Goal: Information Seeking & Learning: Find specific fact

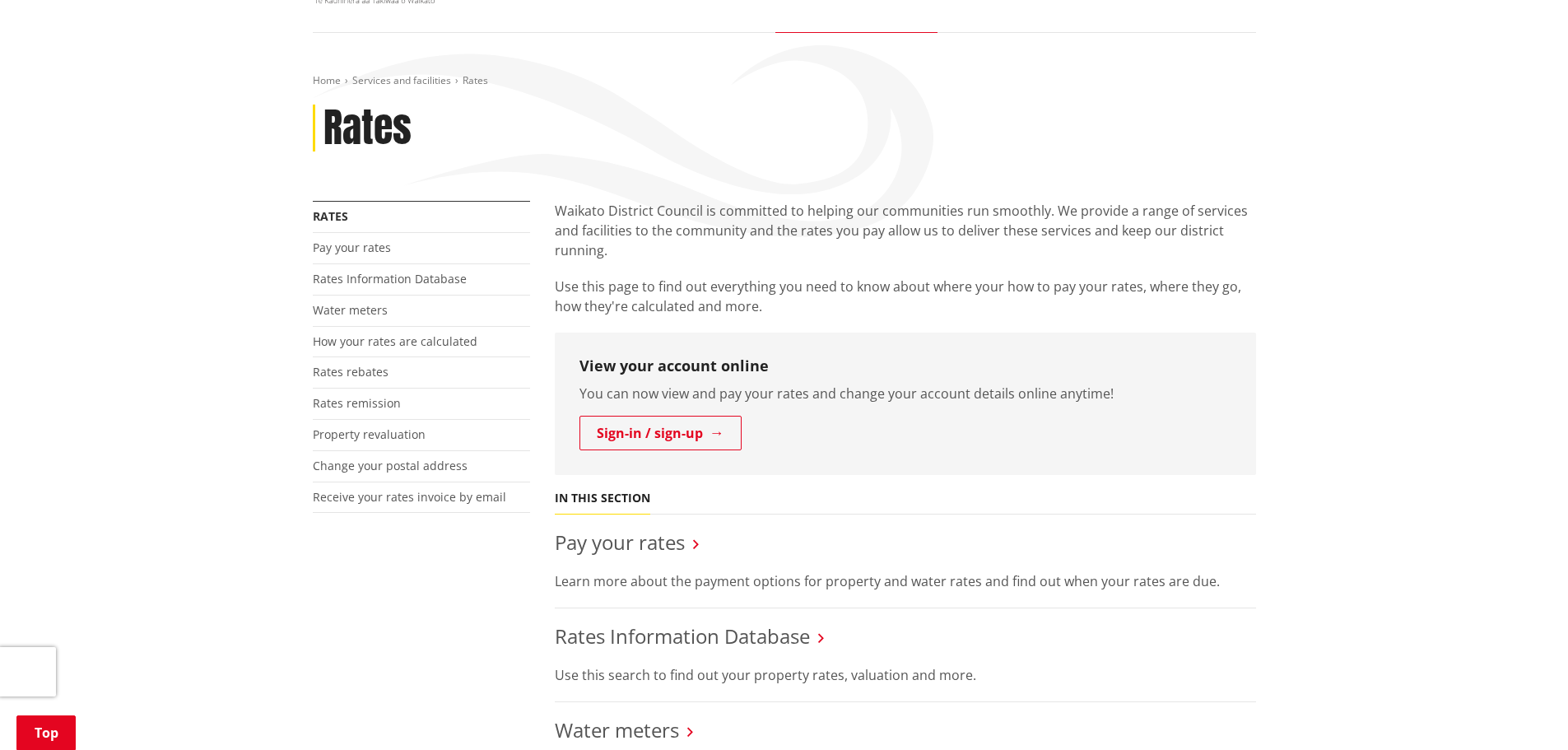
scroll to position [247, 0]
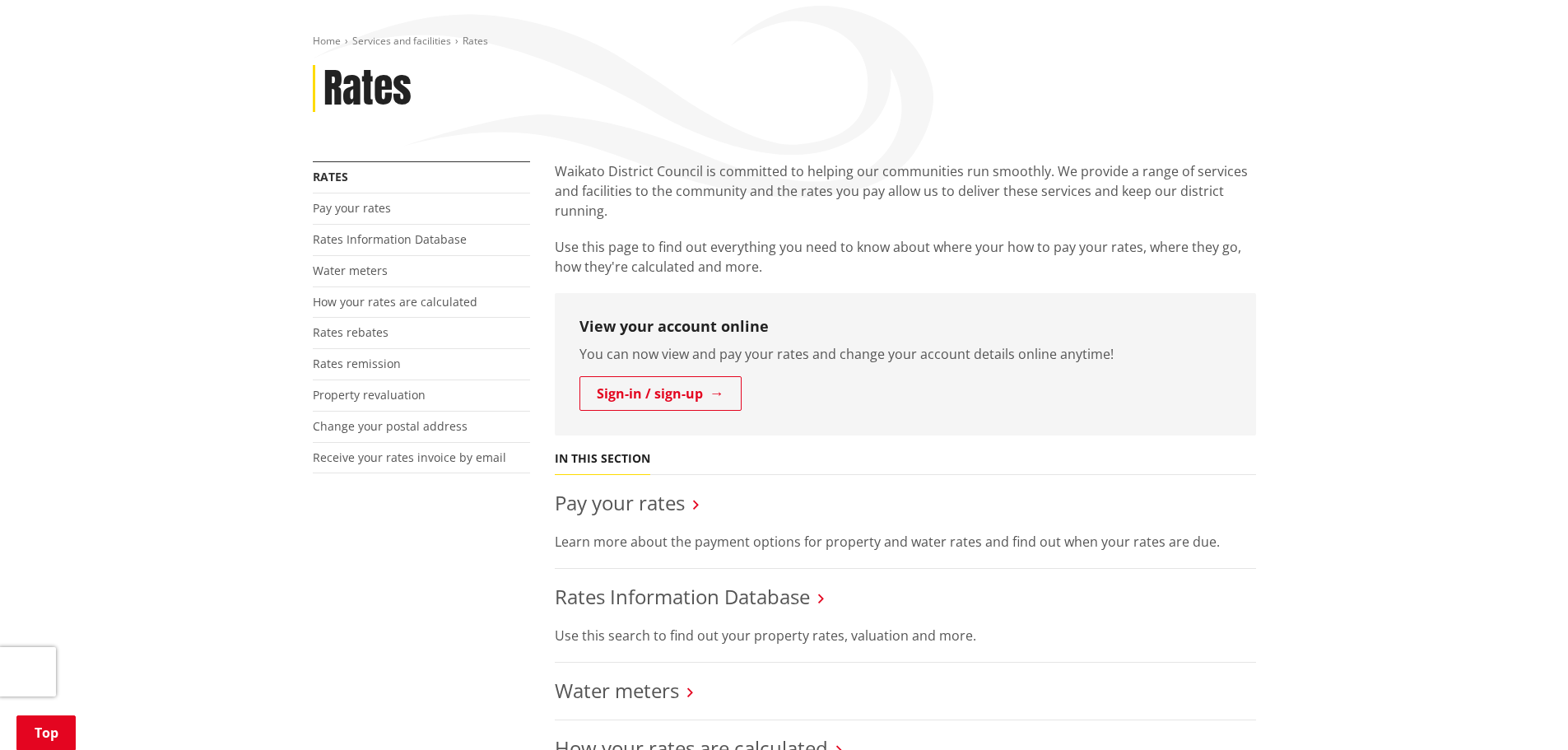
click at [821, 591] on icon at bounding box center [821, 598] width 6 height 15
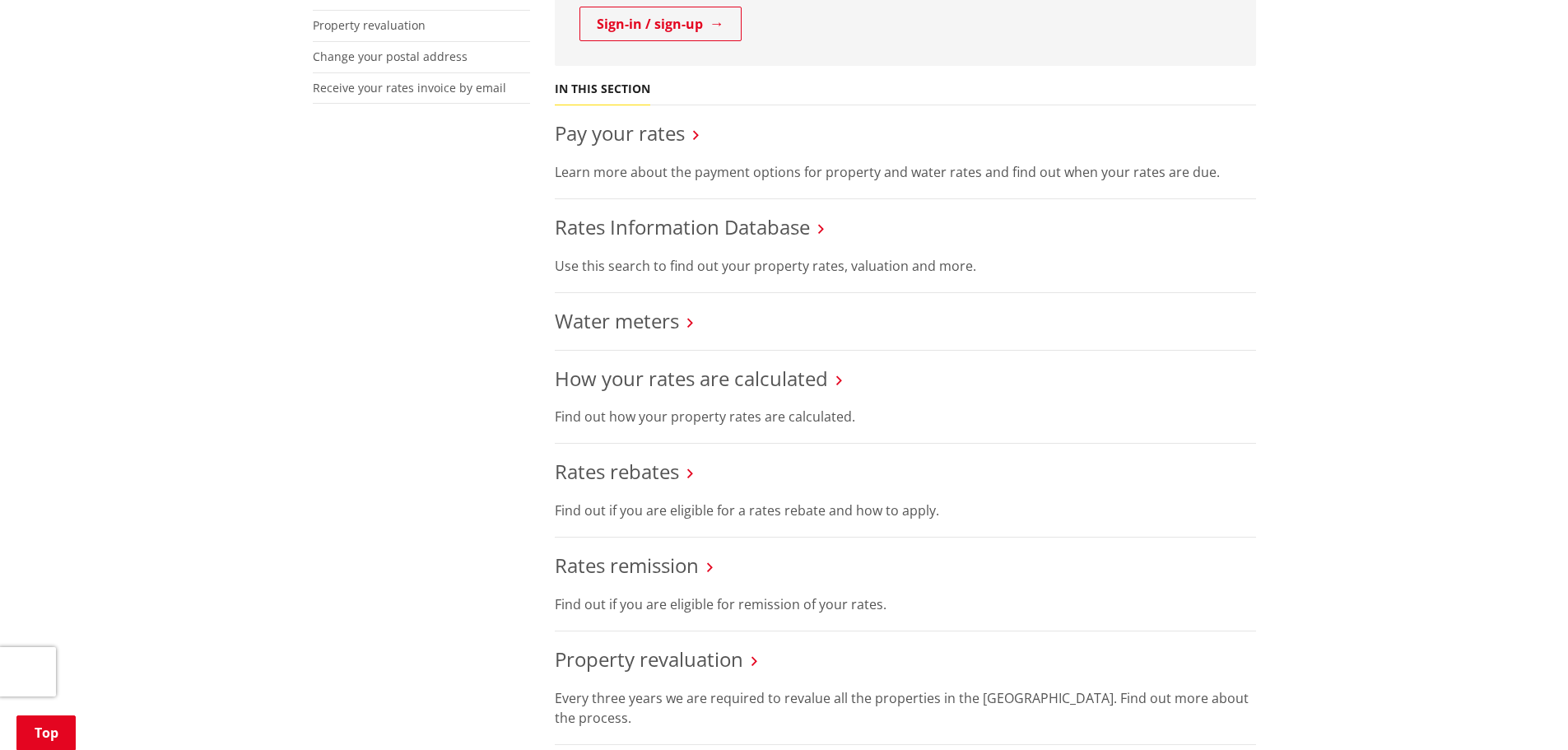
scroll to position [576, 0]
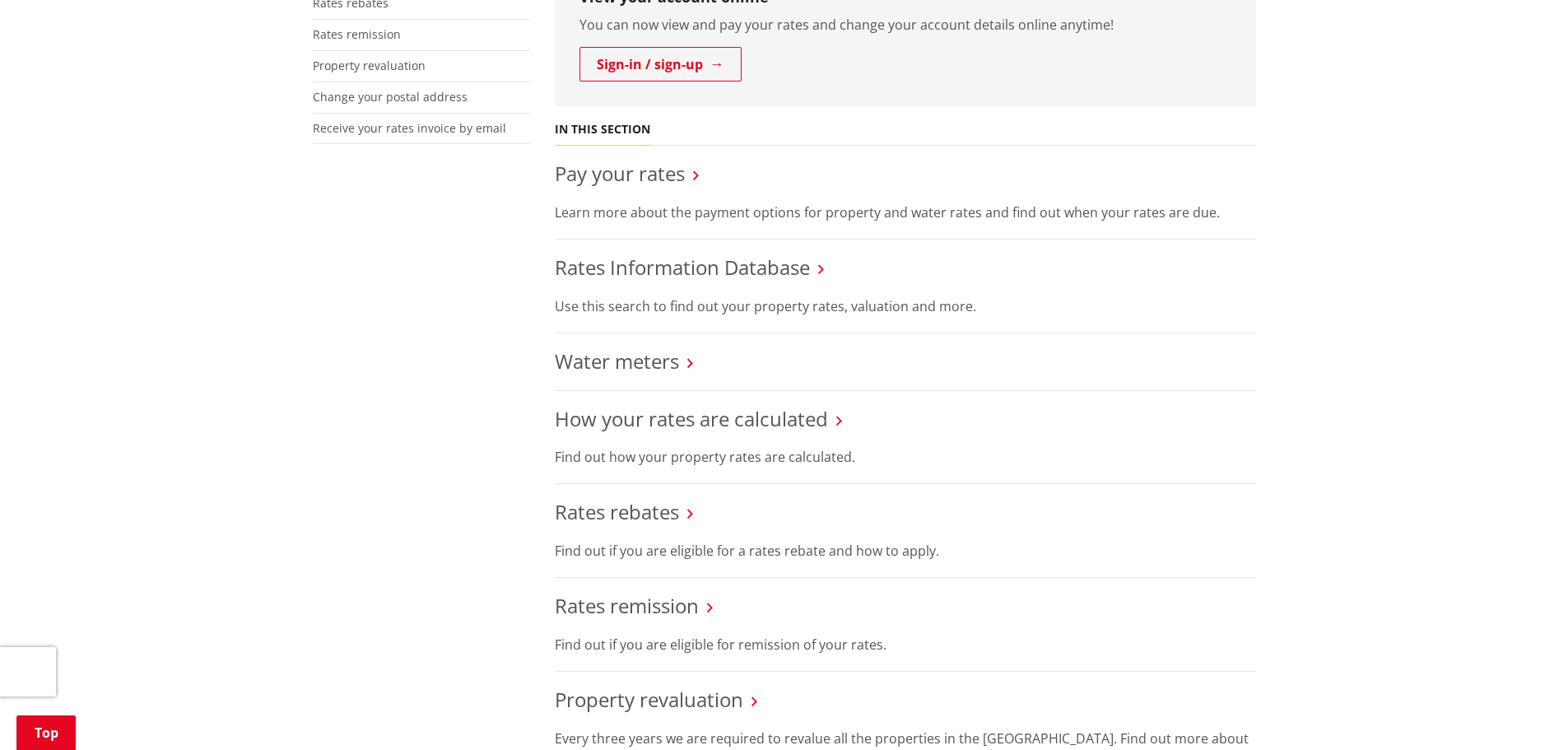
click at [822, 262] on icon at bounding box center [821, 269] width 6 height 15
click at [753, 253] on link "Rates Information Database" at bounding box center [682, 266] width 255 height 27
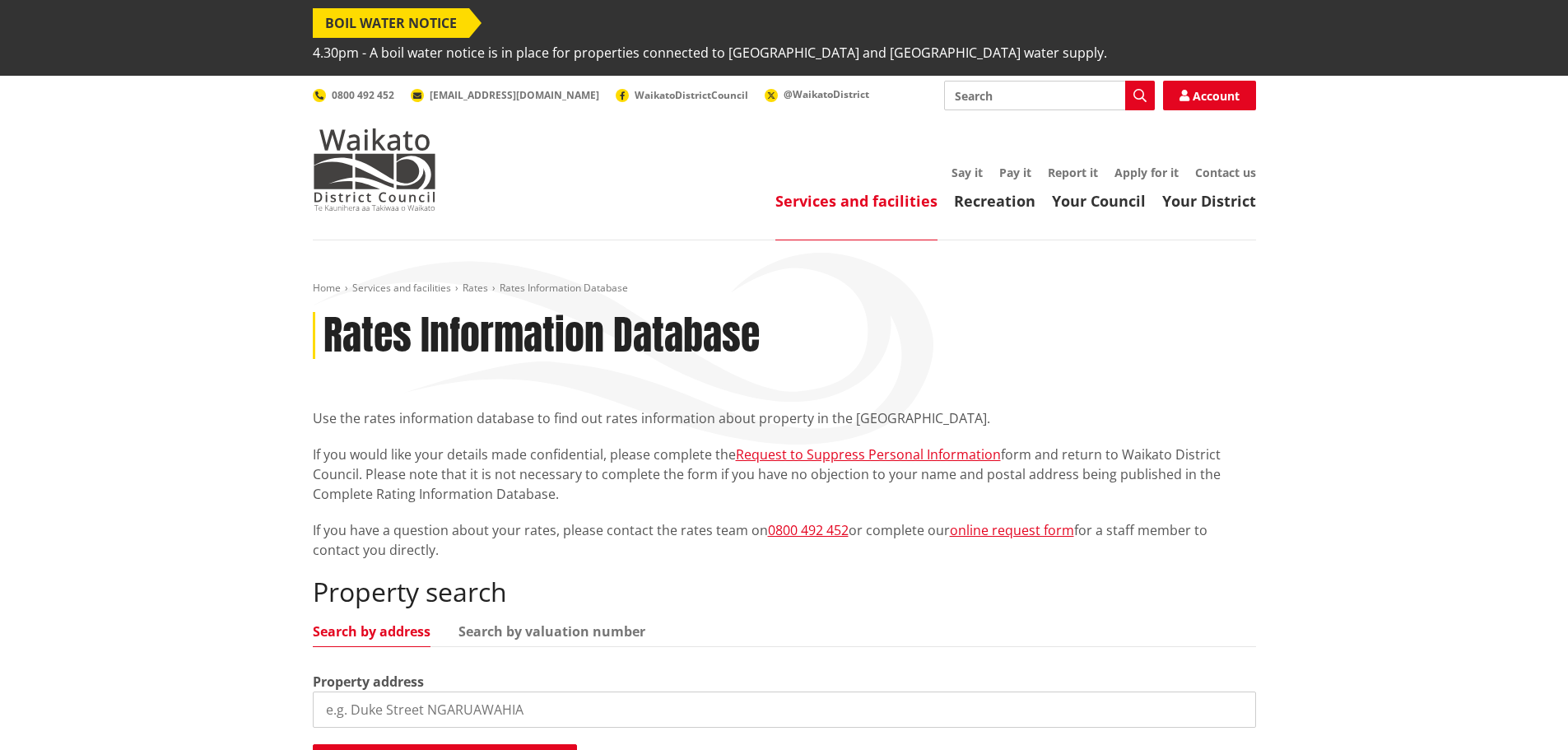
drag, startPoint x: 562, startPoint y: 689, endPoint x: 409, endPoint y: 680, distance: 153.3
click at [409, 691] on input "search" at bounding box center [784, 709] width 943 height 36
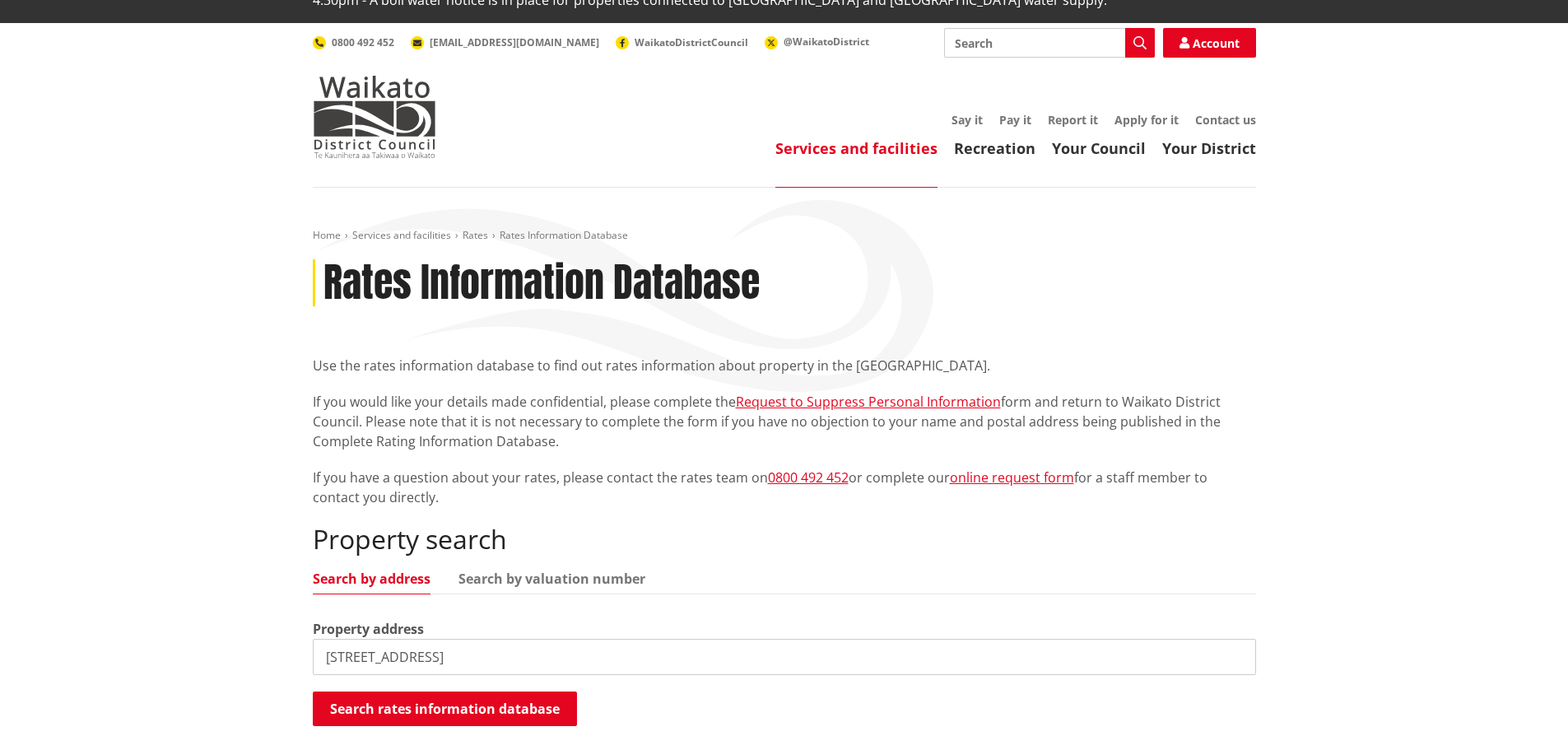
scroll to position [82, 0]
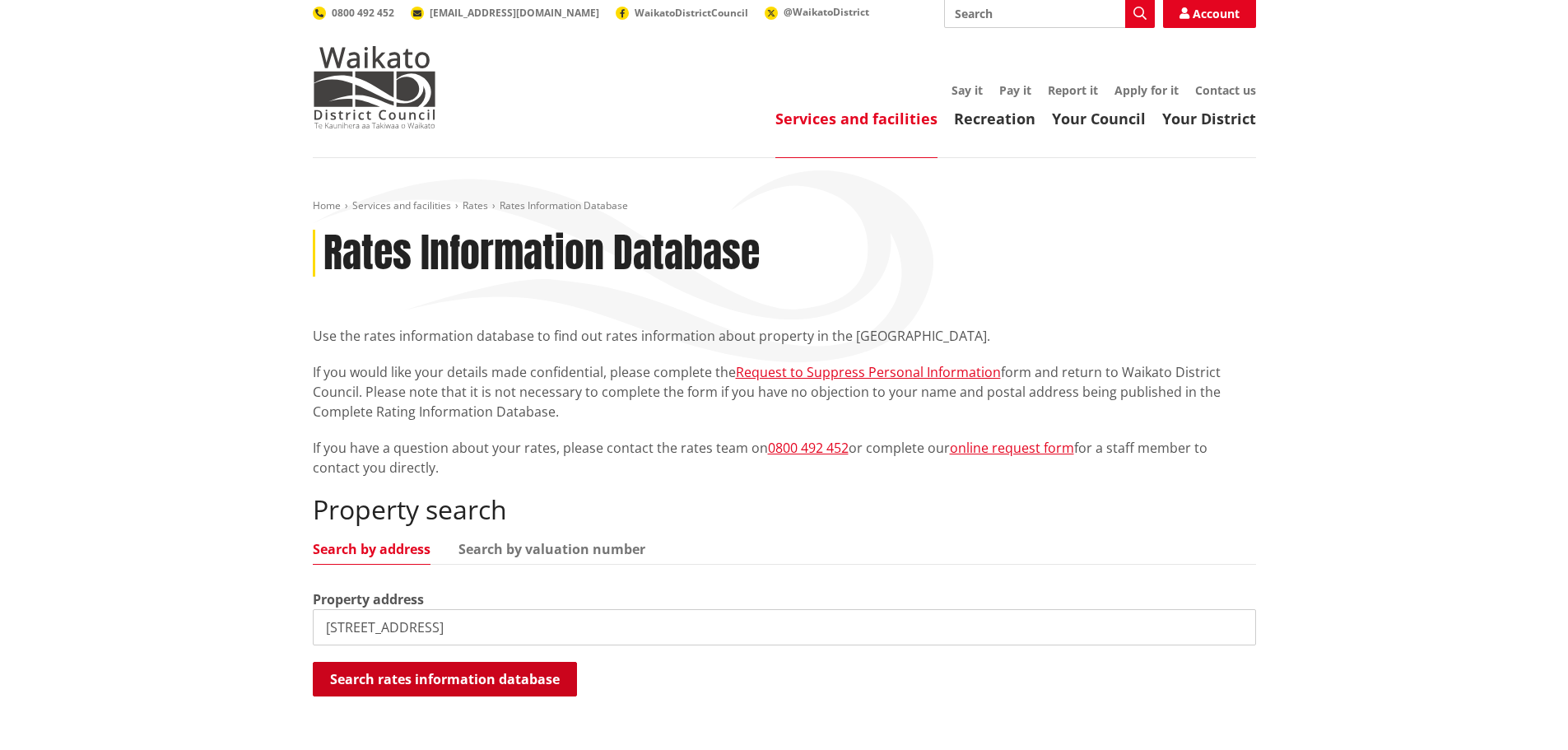
type input "485A Ngaruawahia Road"
click at [447, 663] on button "Search rates information database" at bounding box center [445, 679] width 264 height 35
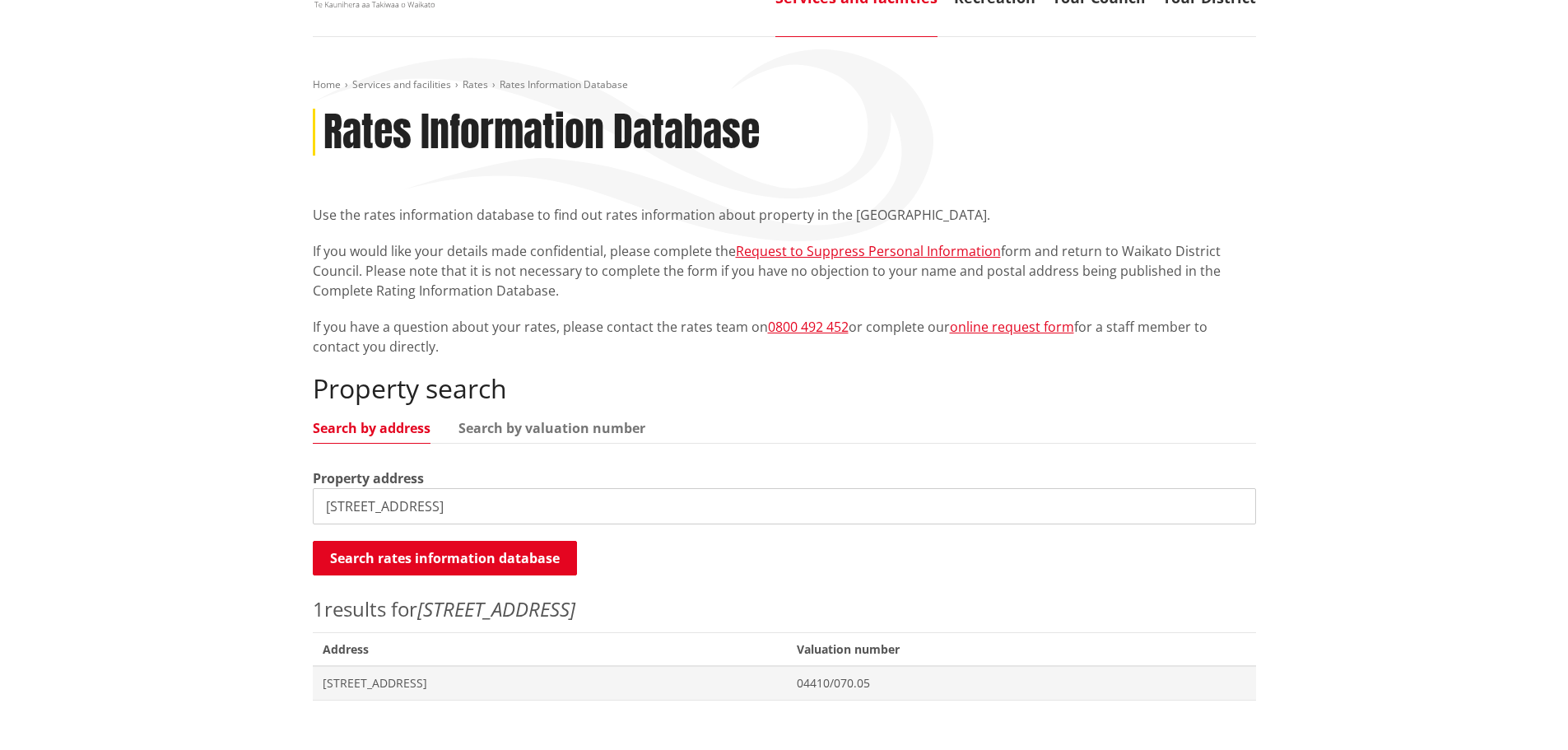
scroll to position [247, 0]
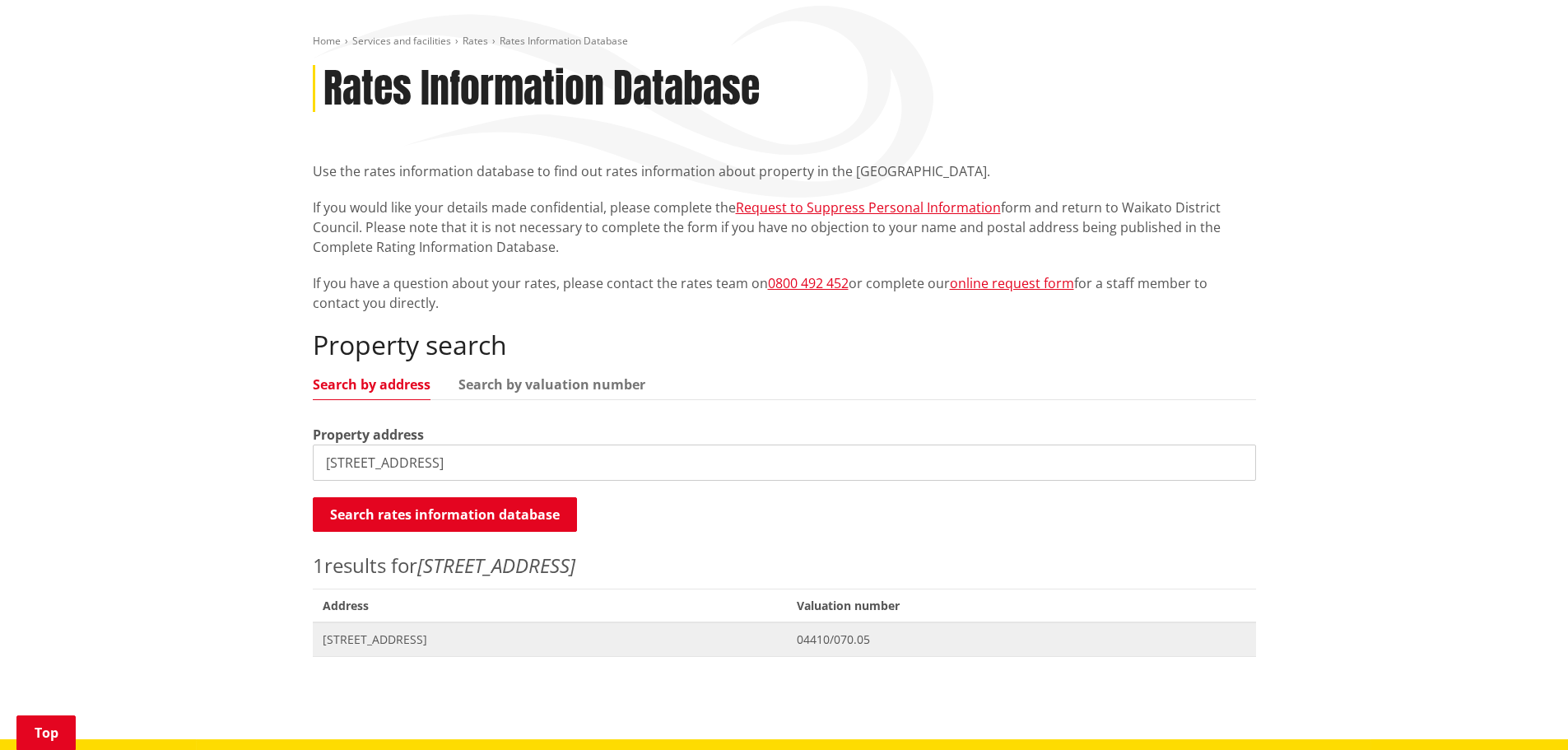
click at [381, 632] on span "[STREET_ADDRESS]" at bounding box center [549, 639] width 455 height 16
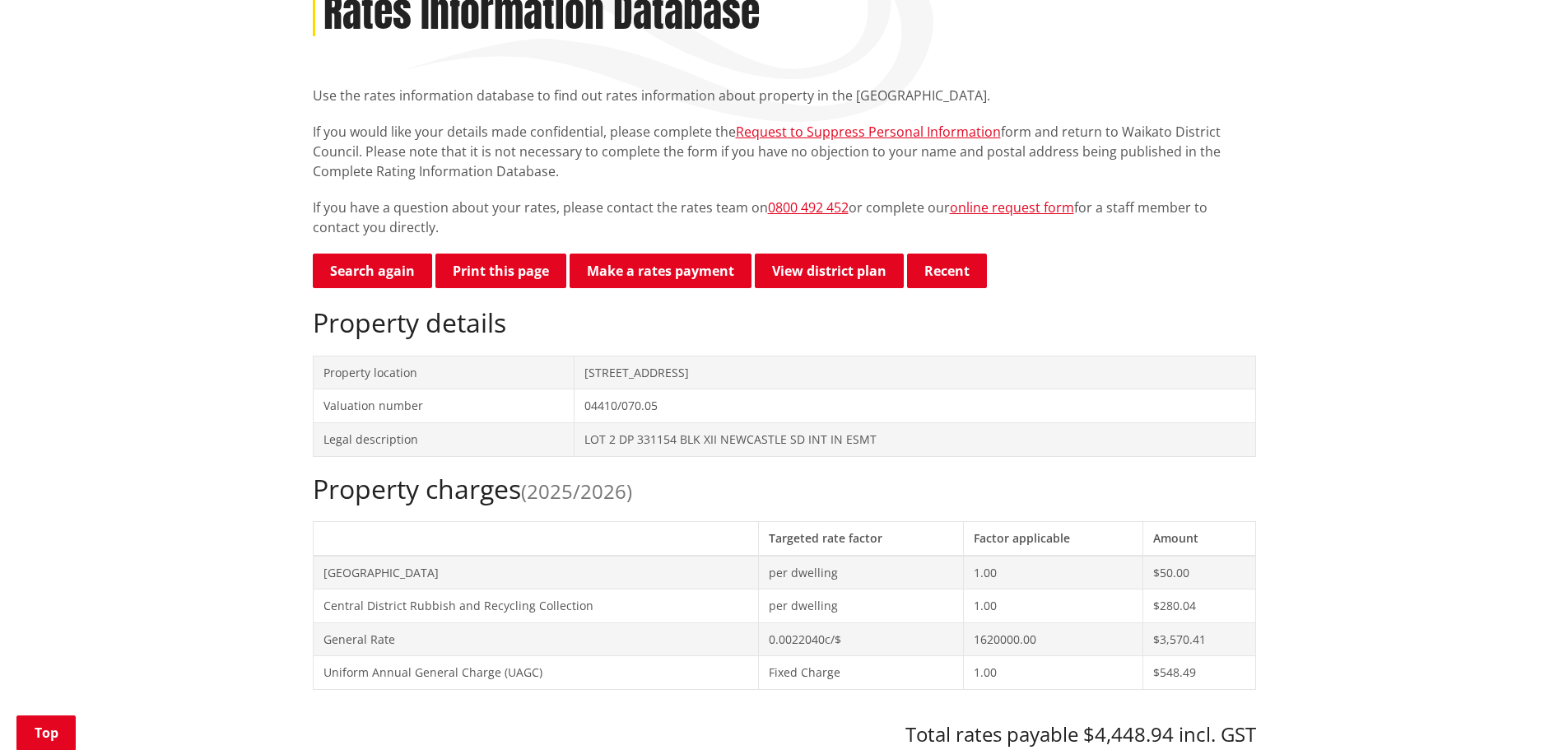
scroll to position [329, 0]
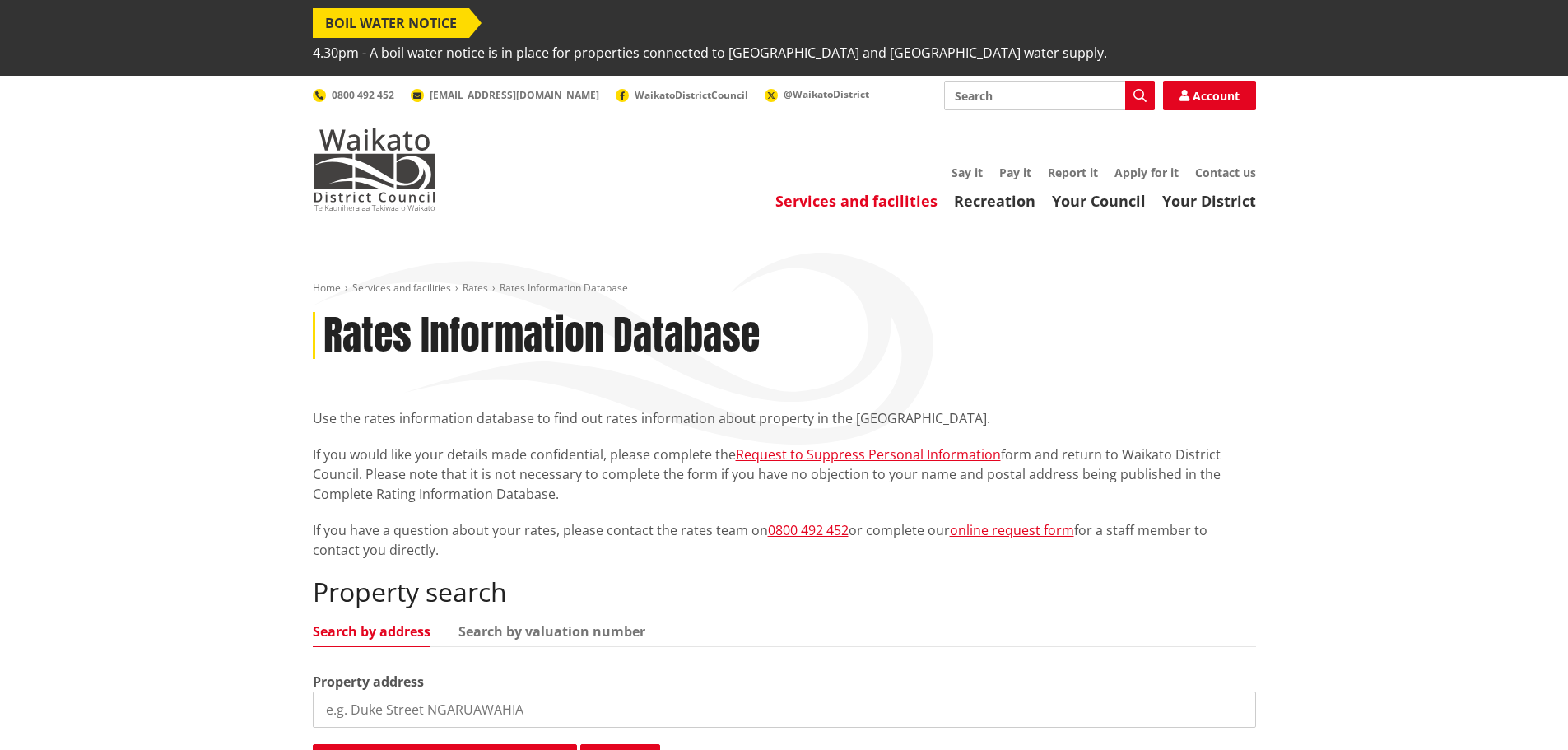
scroll to position [247, 0]
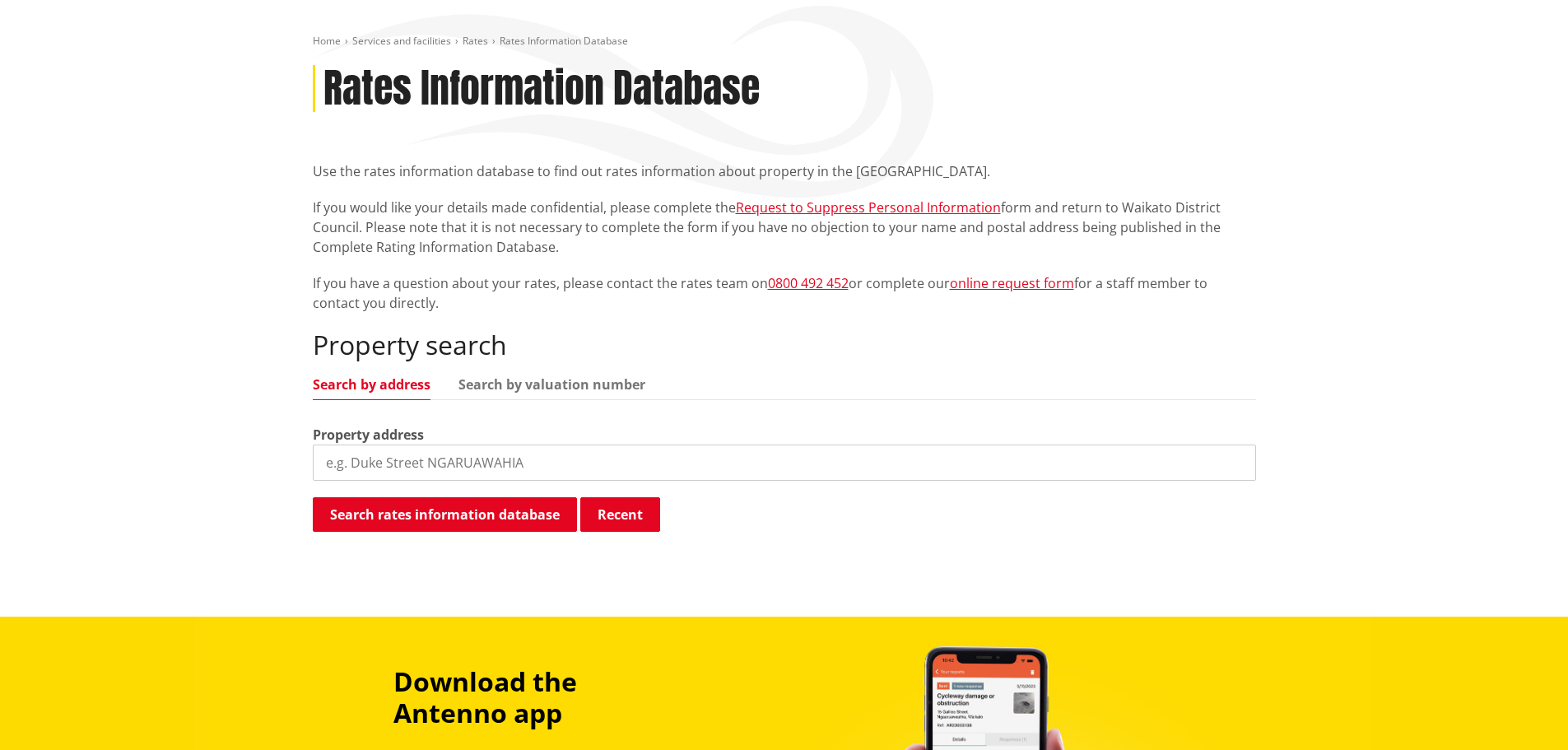
click at [354, 444] on input "search" at bounding box center [784, 462] width 943 height 36
type input "90 Waipa Esplanade"
click at [390, 497] on button "Search rates information database" at bounding box center [445, 514] width 264 height 35
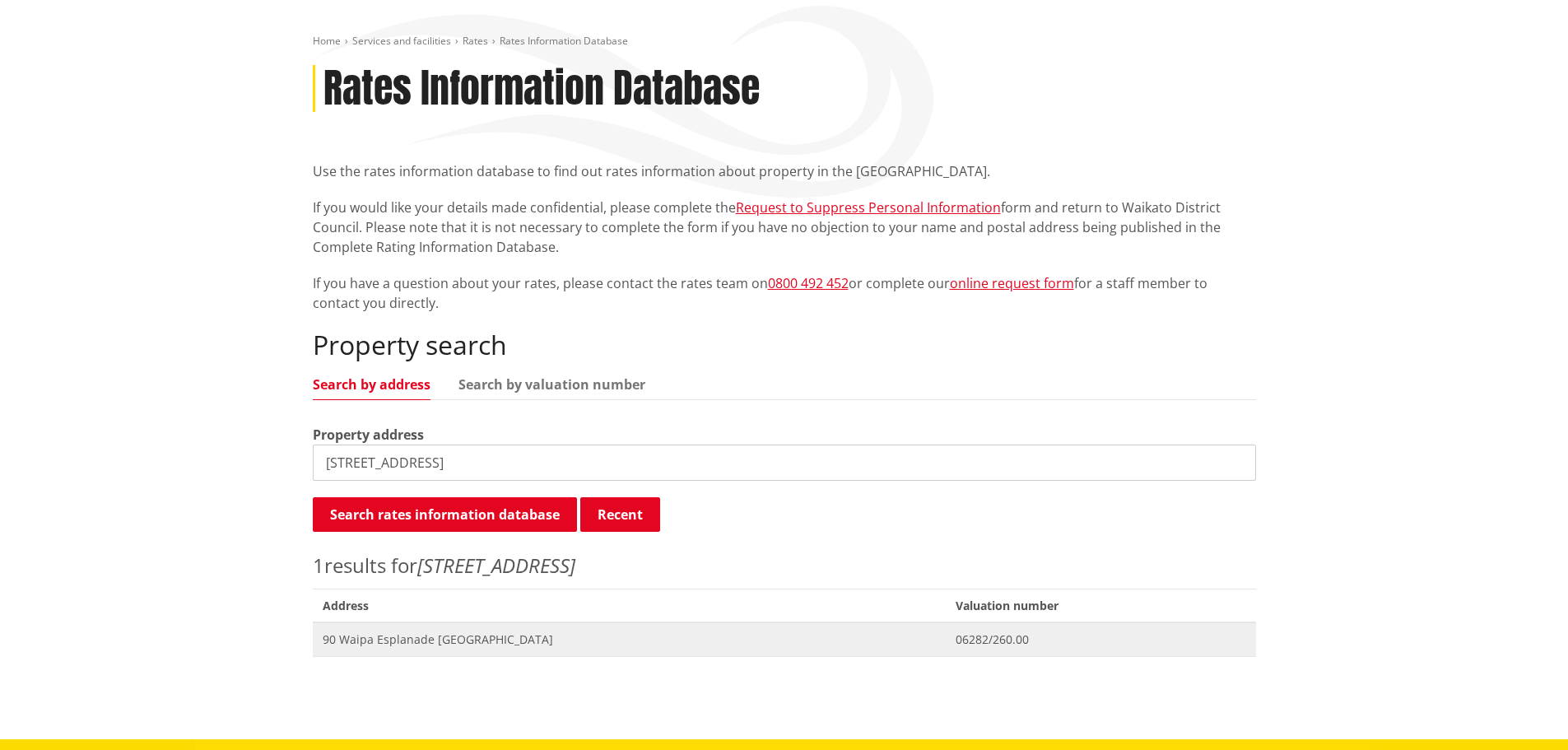
click at [418, 632] on span "90 Waipa Esplanade NGARUAWAHIA" at bounding box center [629, 639] width 613 height 16
